Goal: Register for event/course

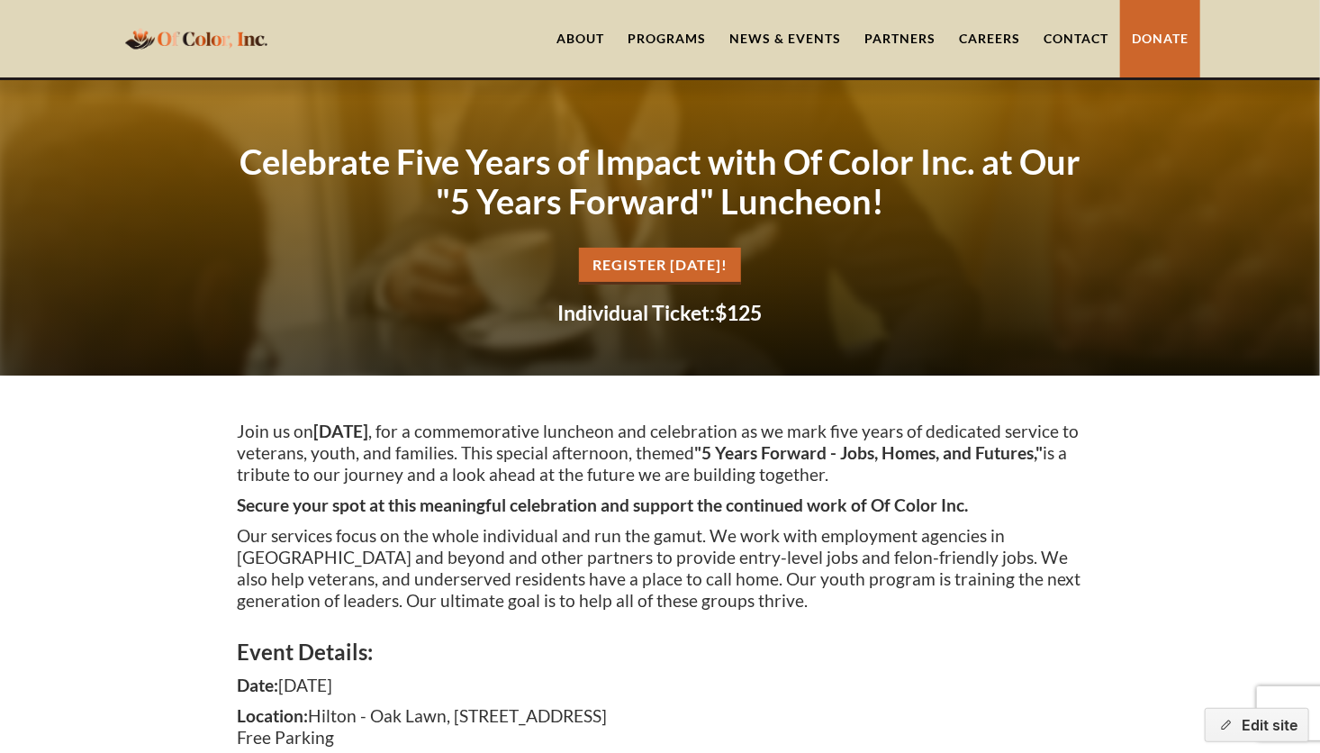
click at [1060, 612] on div "Join us [DATE][DATE] , for a commemorative luncheon and celebration as we mark …" at bounding box center [660, 520] width 846 height 200
click at [674, 264] on link "REgister [DATE]!" at bounding box center [660, 266] width 162 height 37
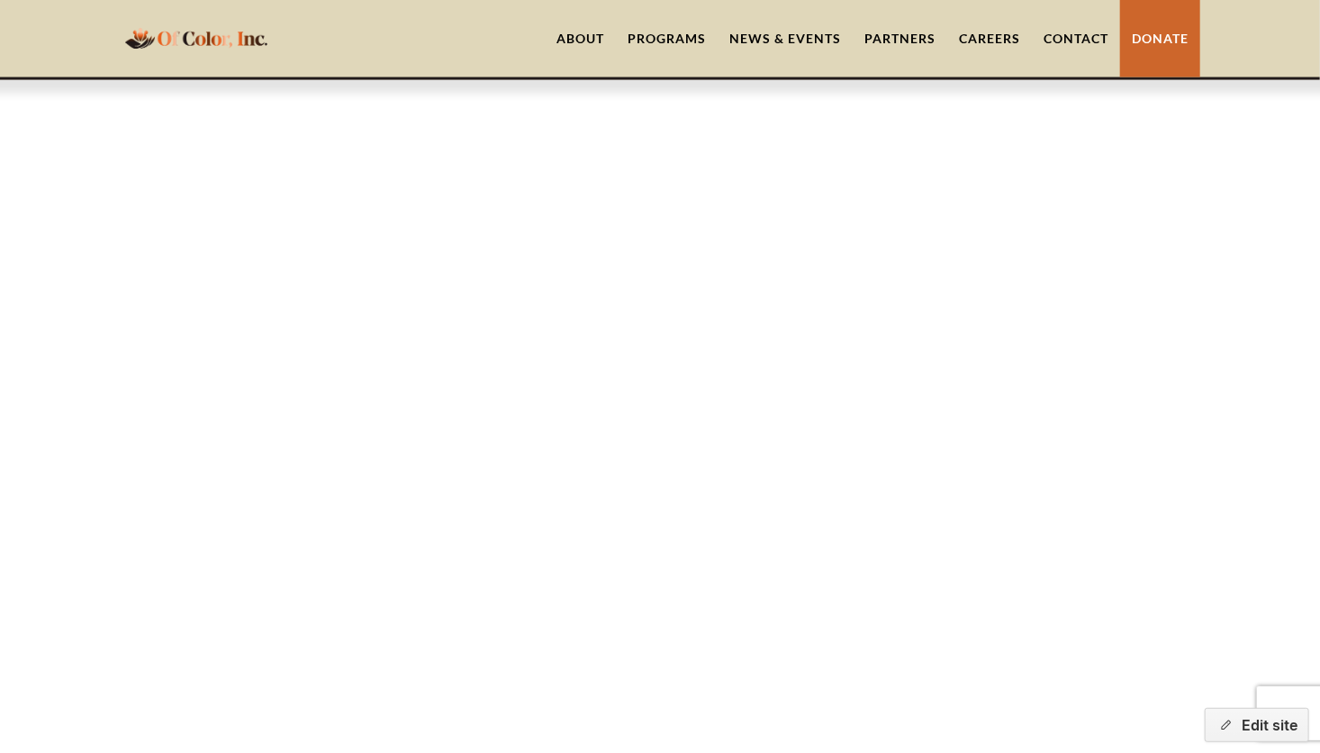
scroll to position [1496, 0]
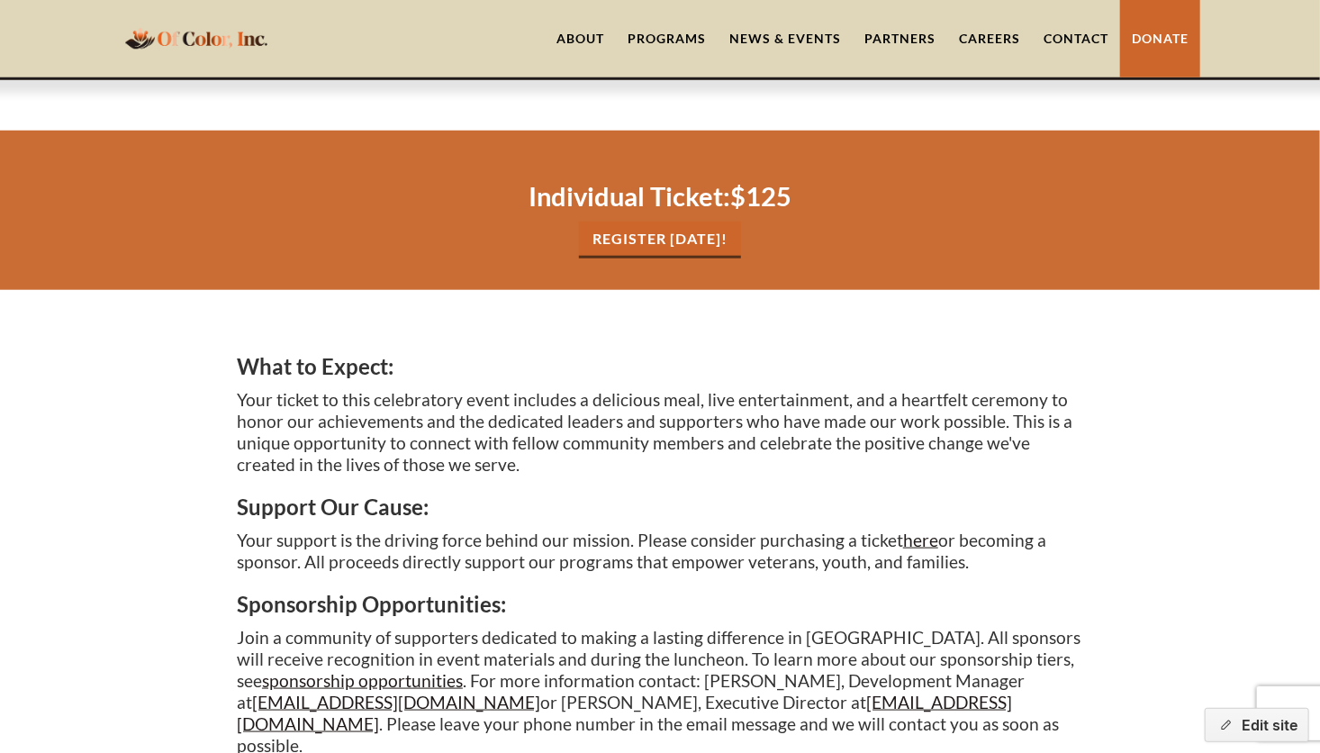
scroll to position [780, 0]
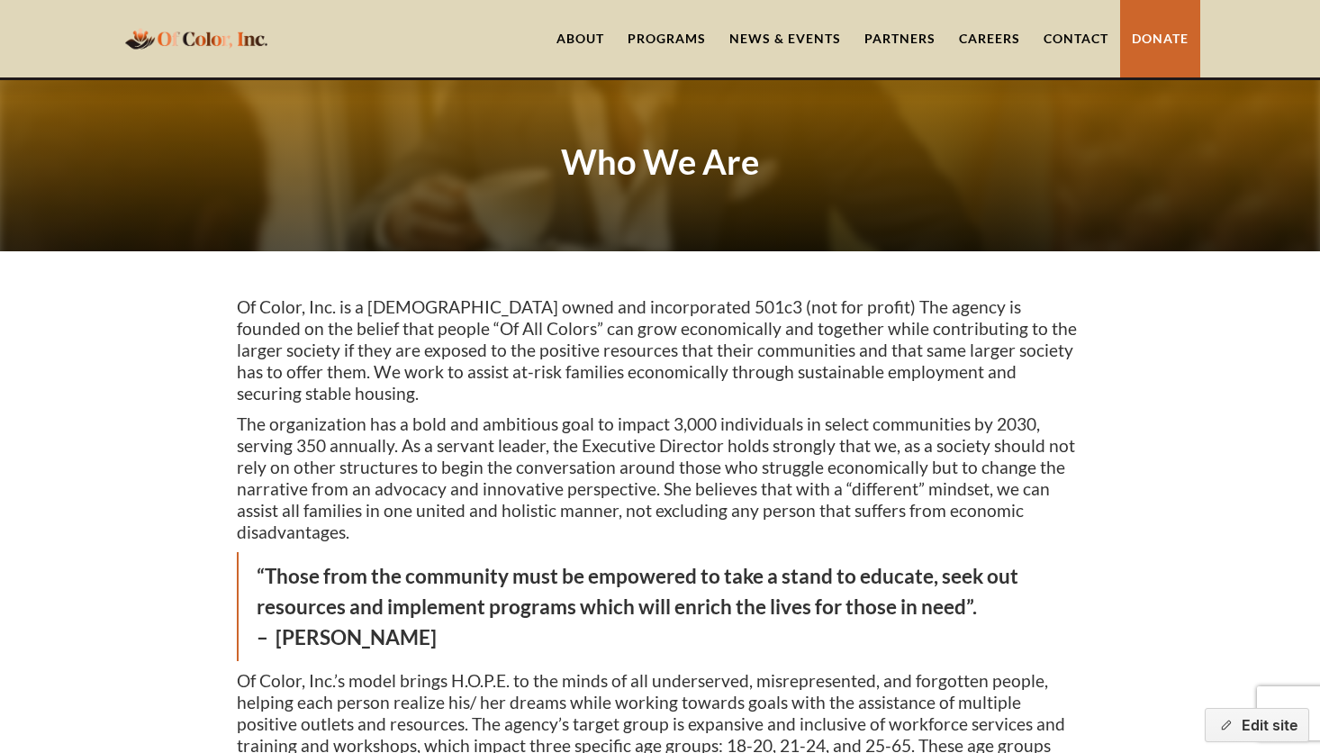
scroll to position [1680, 0]
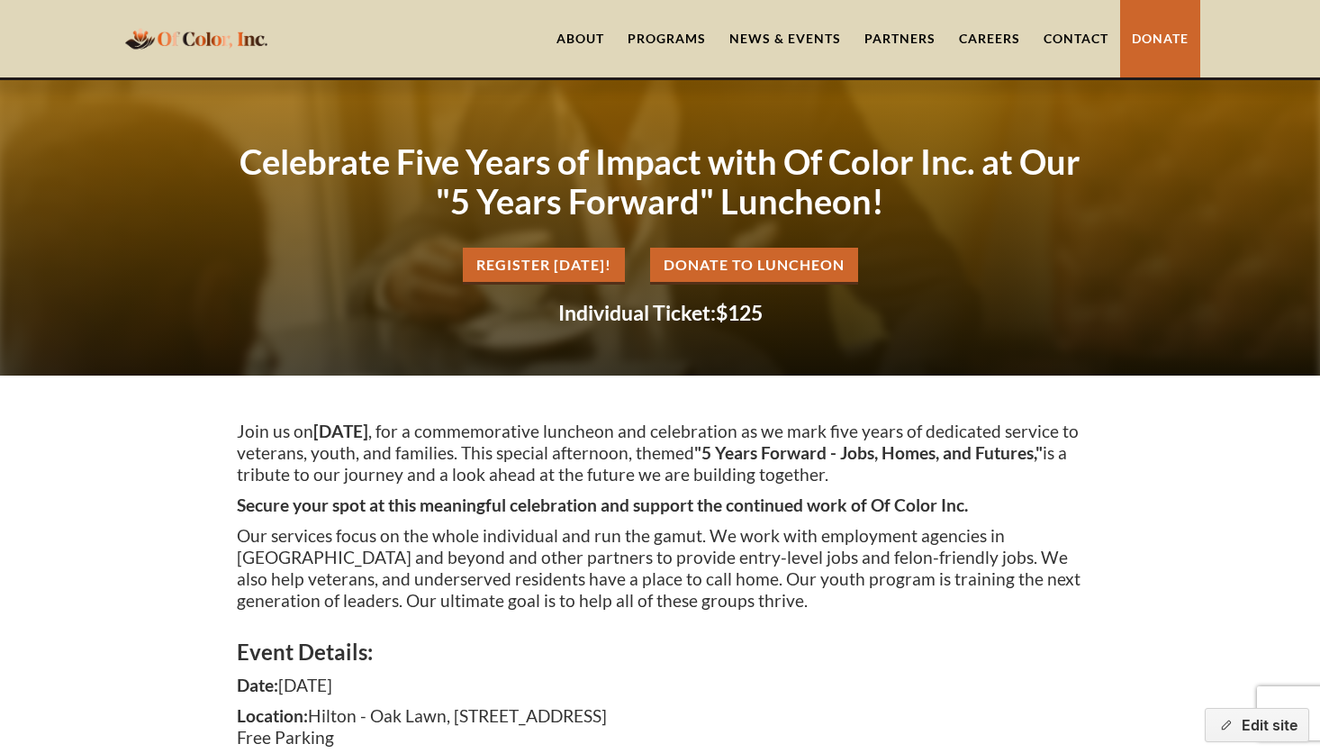
scroll to position [780, 0]
